Goal: Information Seeking & Learning: Check status

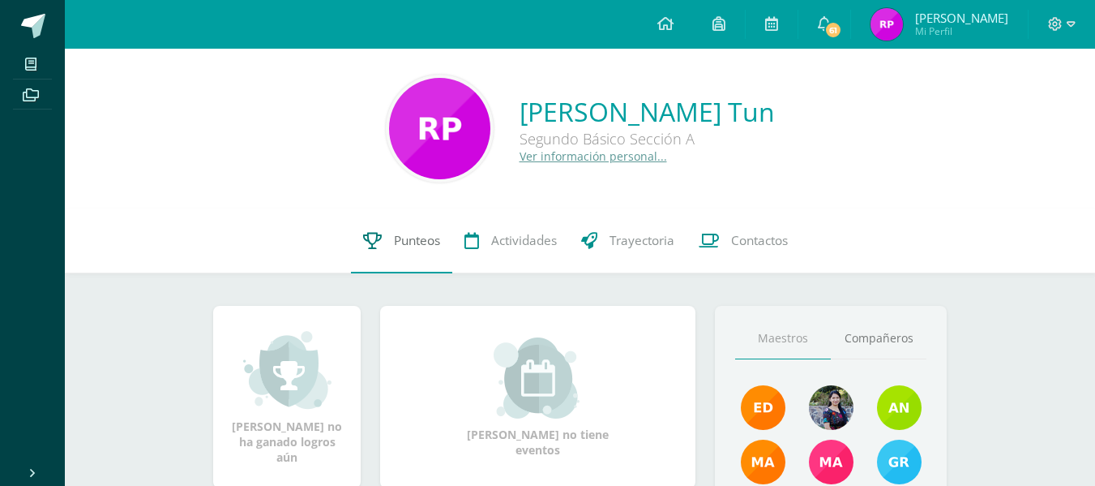
click at [430, 227] on link "Punteos" at bounding box center [401, 240] width 101 height 65
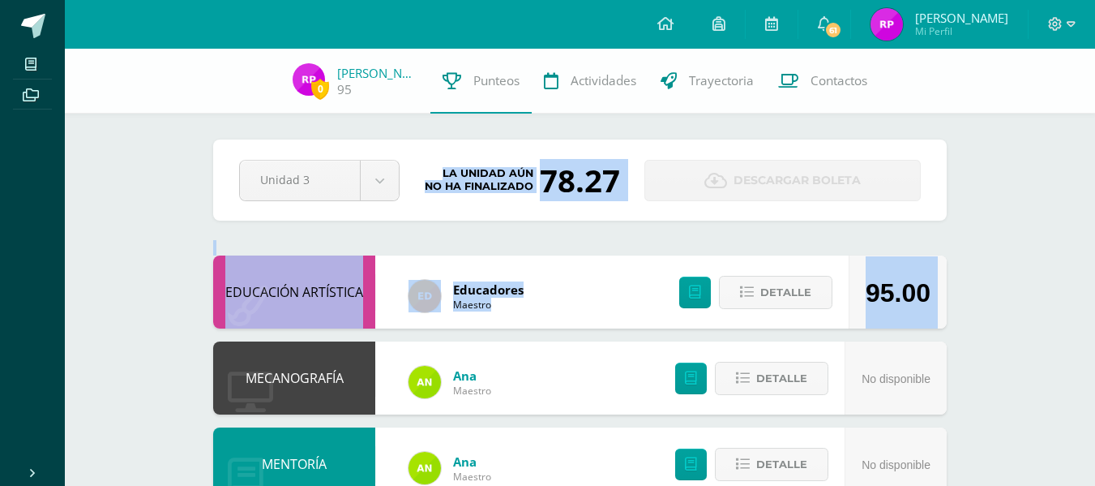
drag, startPoint x: 0, startPoint y: 0, endPoint x: 682, endPoint y: 315, distance: 750.8
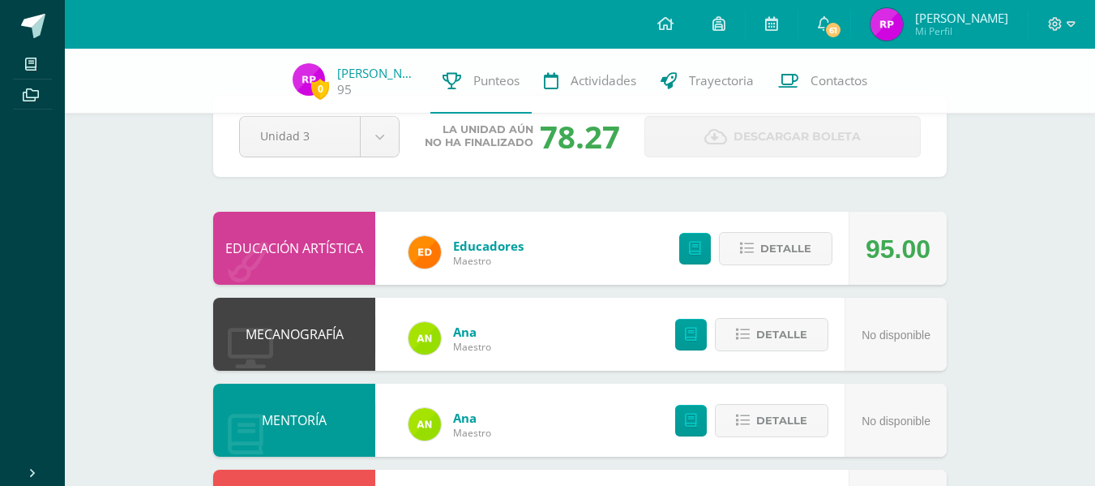
click at [594, 165] on div "Pendiente Unidad 3 Unidad 1 Unidad 2 Unidad 3 Unidad 4 La unidad aún no ha fina…" at bounding box center [580, 136] width 734 height 81
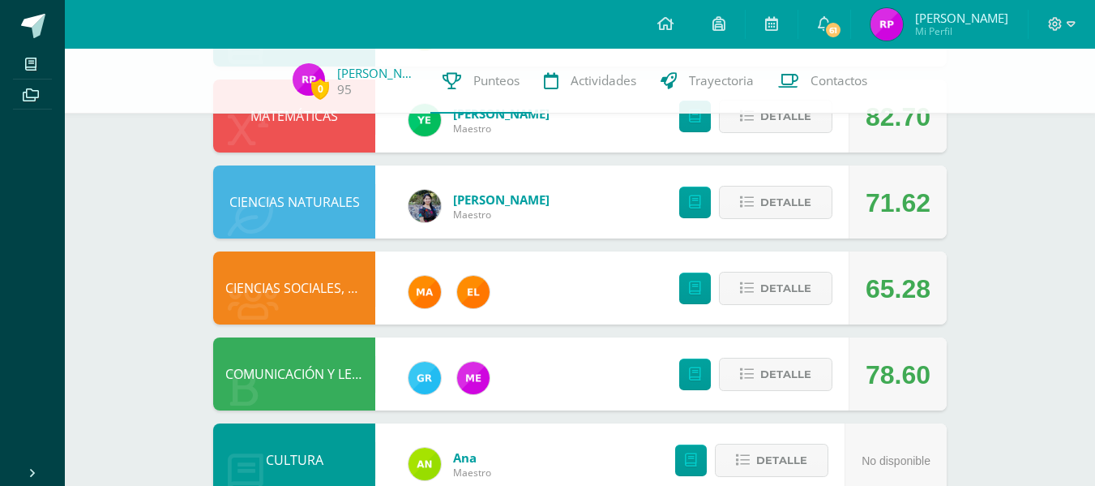
scroll to position [432, 0]
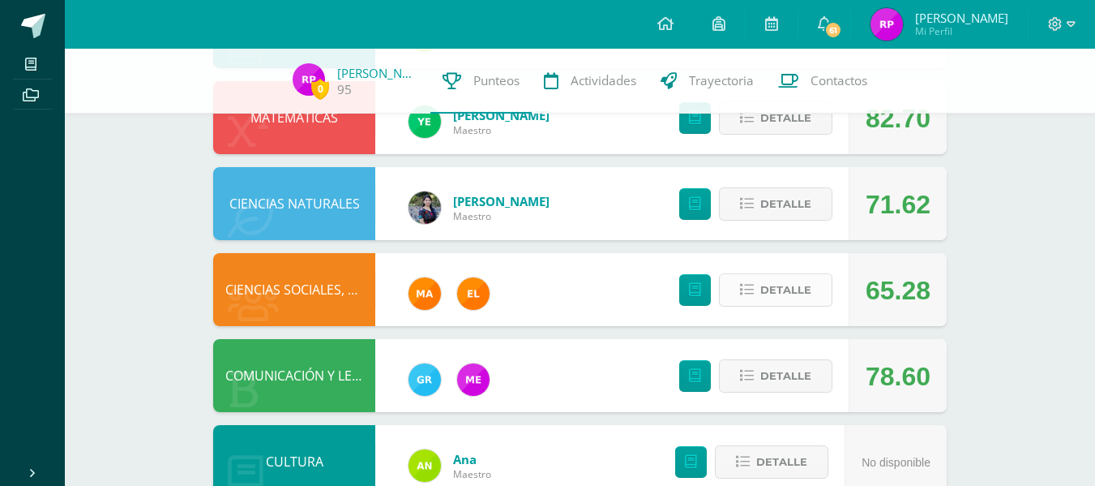
click at [795, 289] on span "Detalle" at bounding box center [785, 290] width 51 height 30
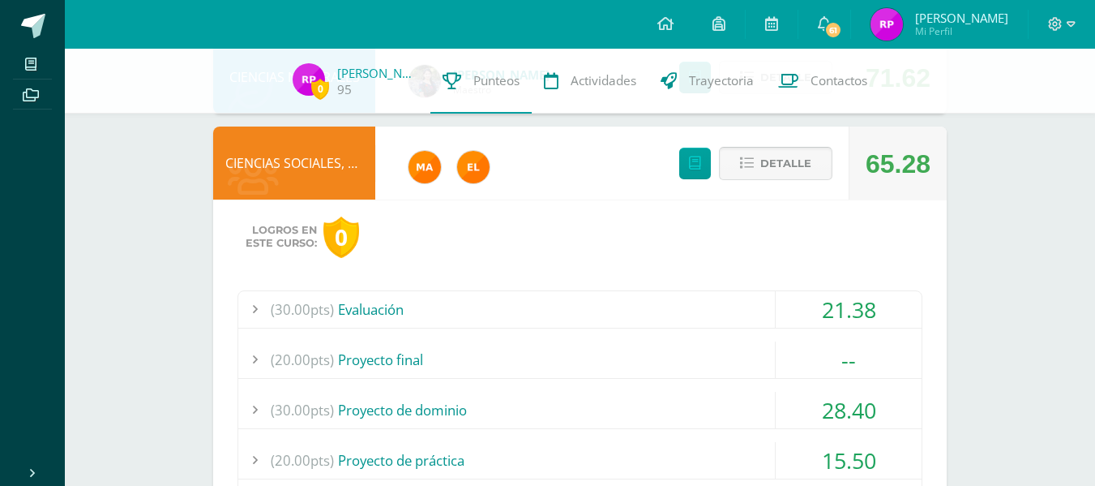
scroll to position [559, 0]
click at [709, 311] on div "(30.00pts) Evaluación" at bounding box center [579, 308] width 683 height 36
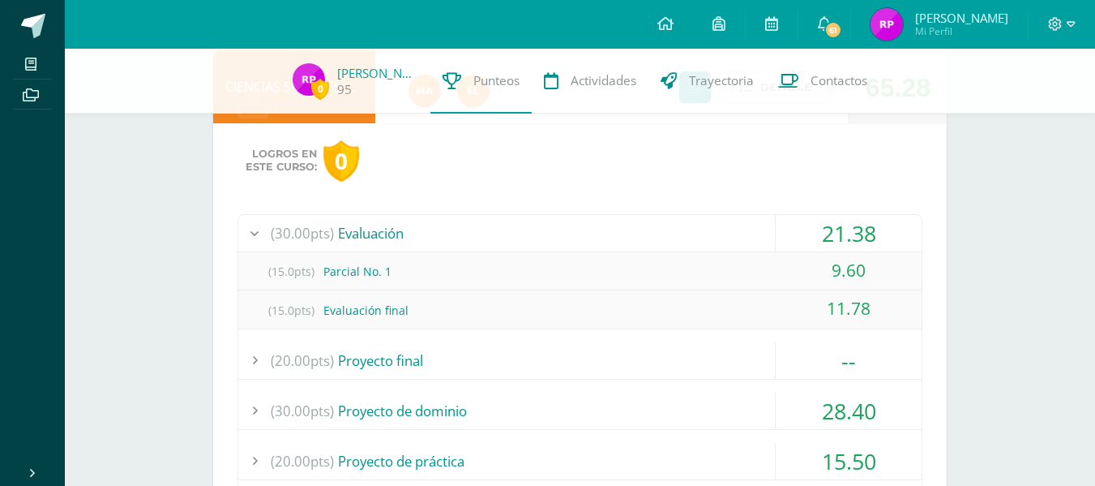
scroll to position [641, 0]
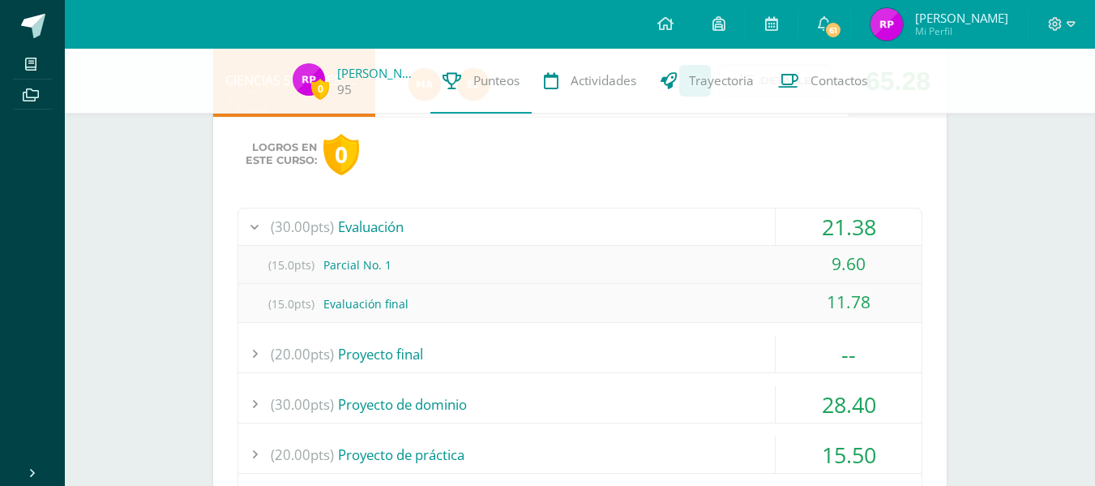
click at [687, 340] on div "(20.00pts) Proyecto final" at bounding box center [579, 354] width 683 height 36
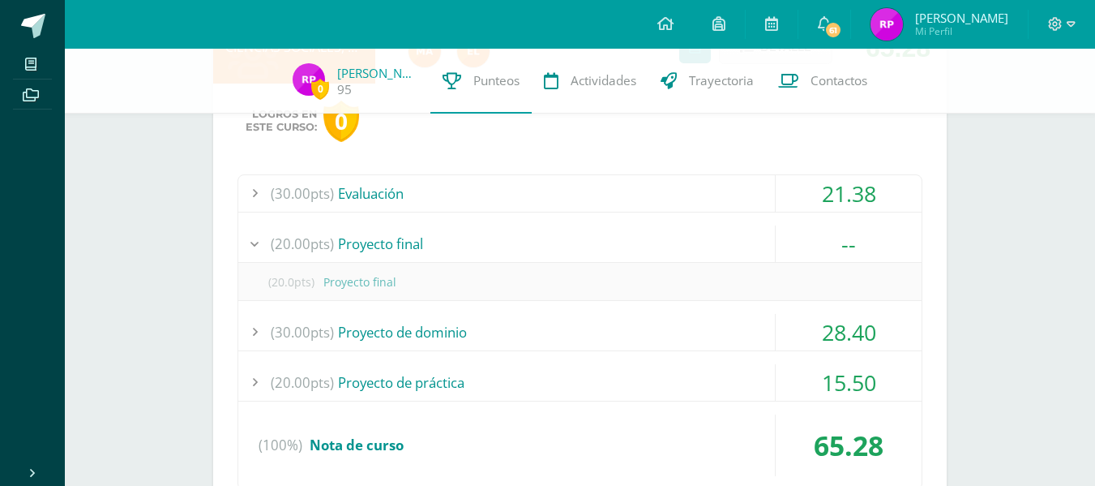
scroll to position [678, 0]
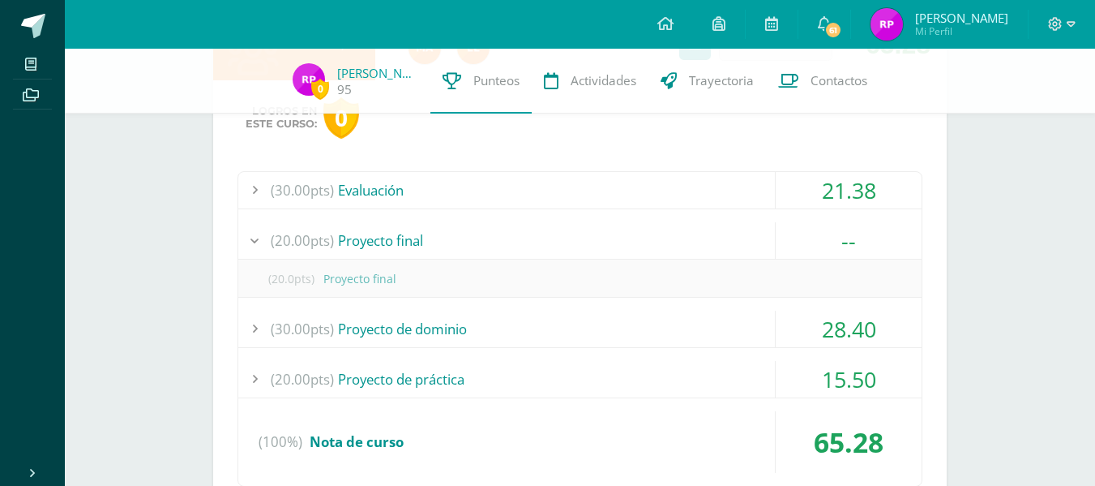
click at [694, 332] on div "(30.00pts) Proyecto de dominio" at bounding box center [579, 328] width 683 height 36
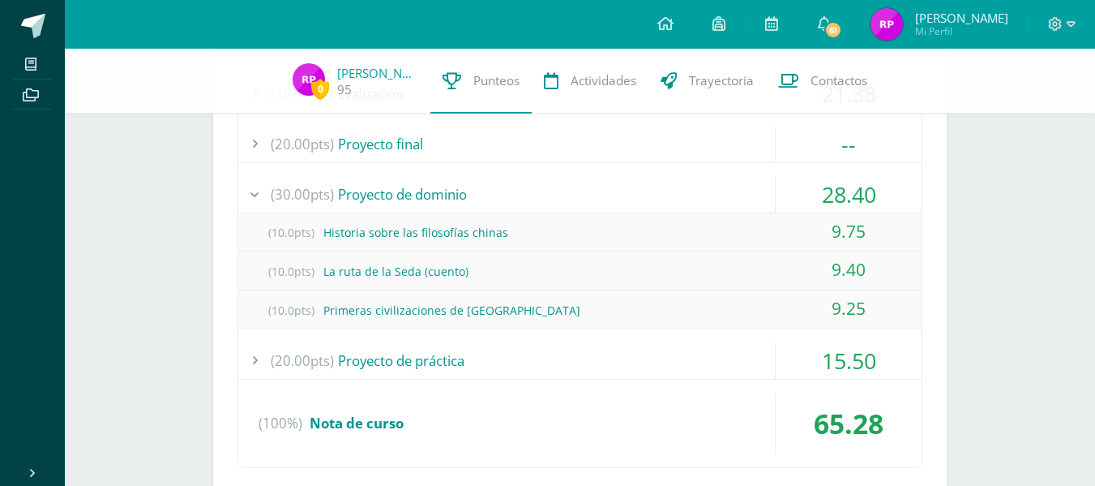
scroll to position [775, 0]
click at [677, 341] on div "(20.00pts) Proyecto de práctica" at bounding box center [579, 359] width 683 height 36
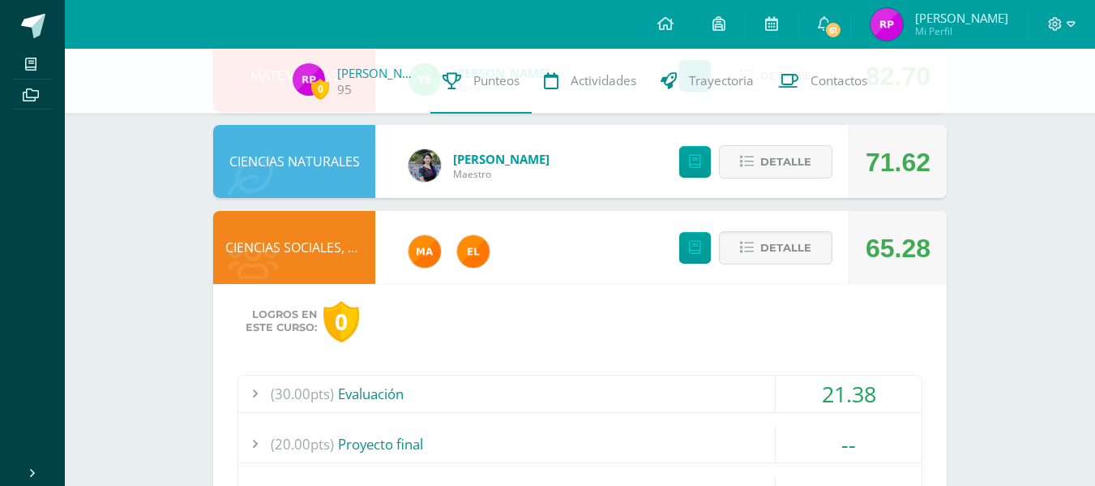
scroll to position [444, 0]
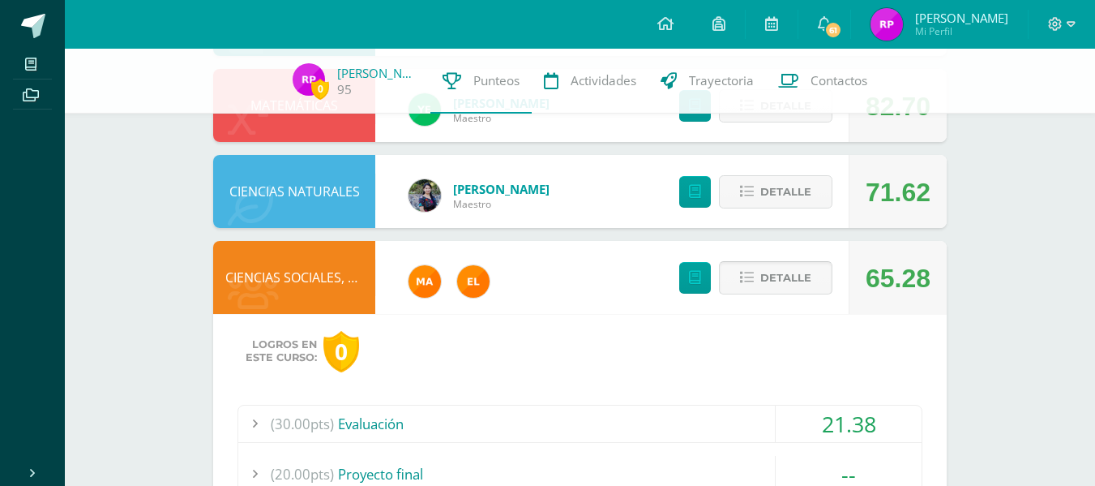
click at [789, 288] on span "Detalle" at bounding box center [785, 278] width 51 height 30
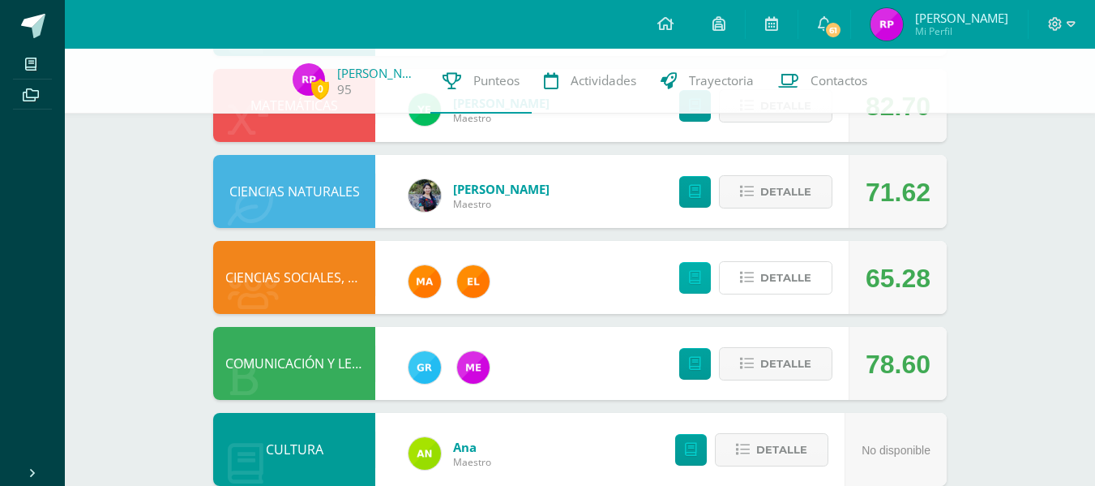
click at [719, 261] on button "Detalle" at bounding box center [775, 277] width 113 height 33
